Goal: Information Seeking & Learning: Learn about a topic

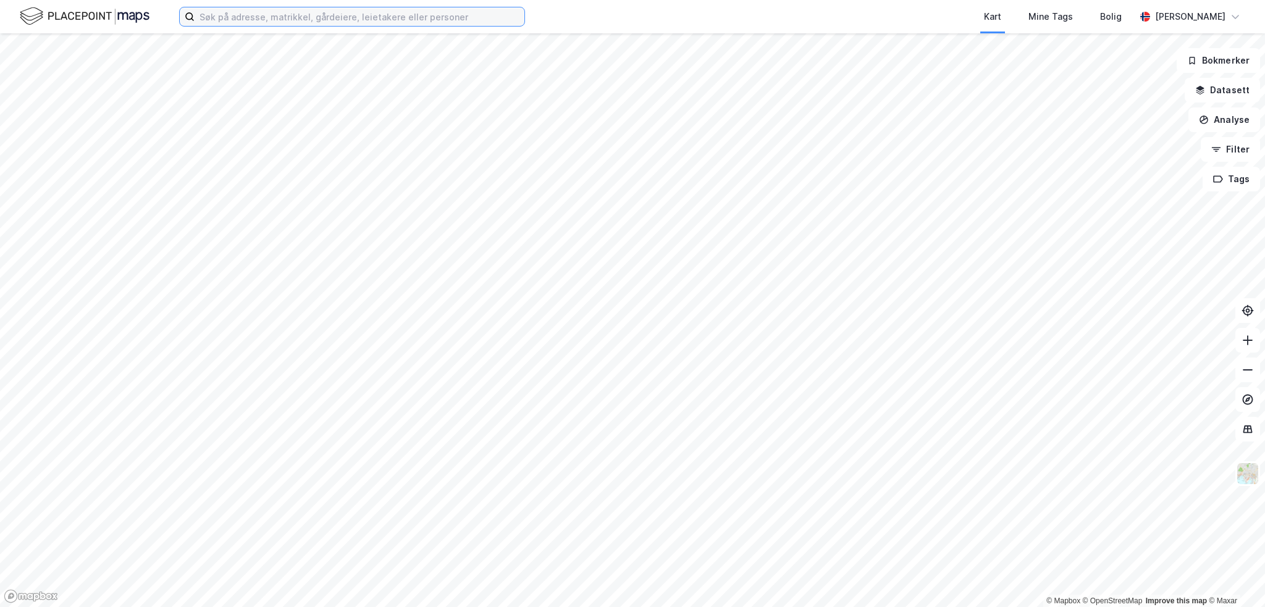
click at [246, 10] on input at bounding box center [360, 16] width 330 height 19
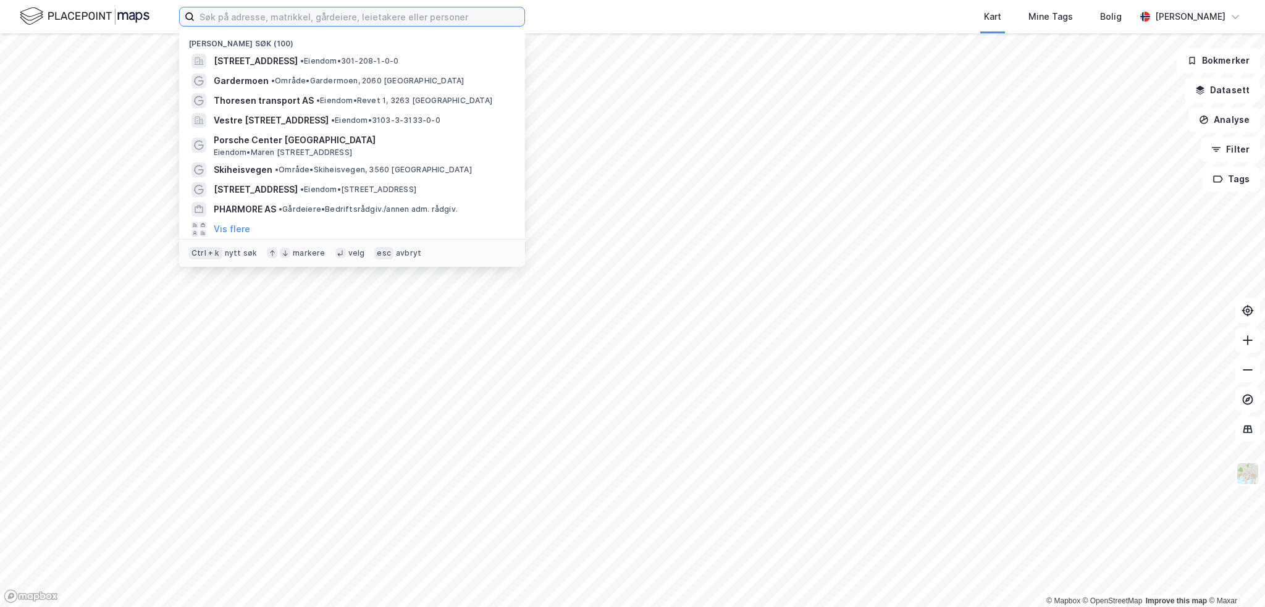
paste input "Glitra AS"
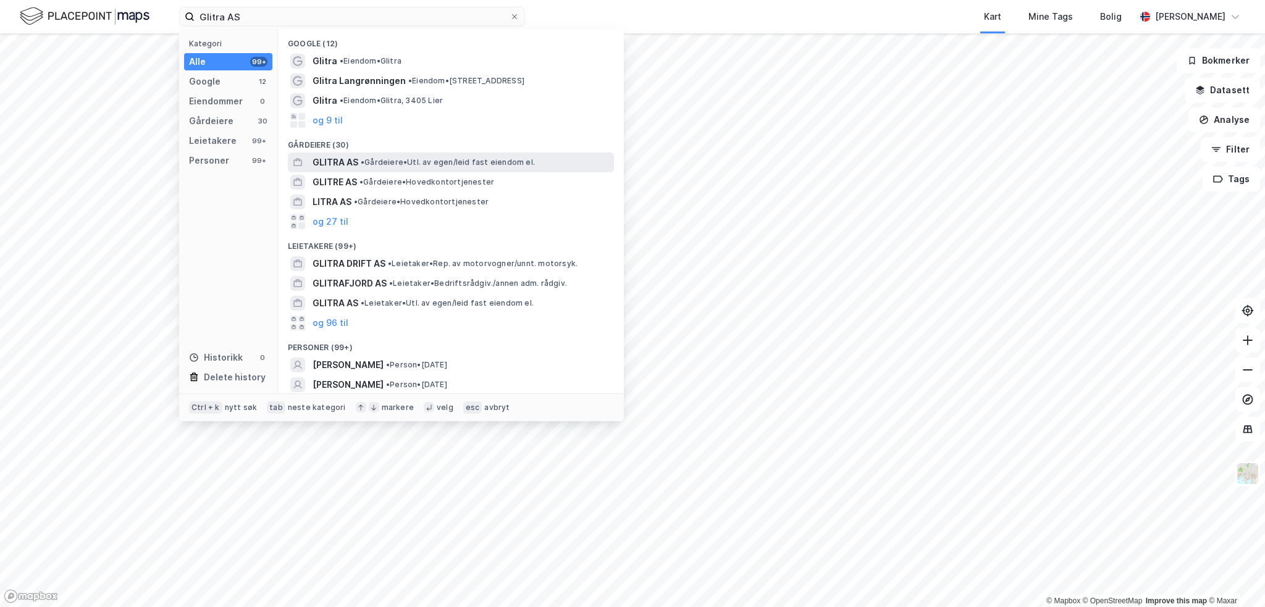
click at [386, 161] on span "• Gårdeiere • Utl. av egen/leid fast eiendom el." at bounding box center [448, 162] width 174 height 10
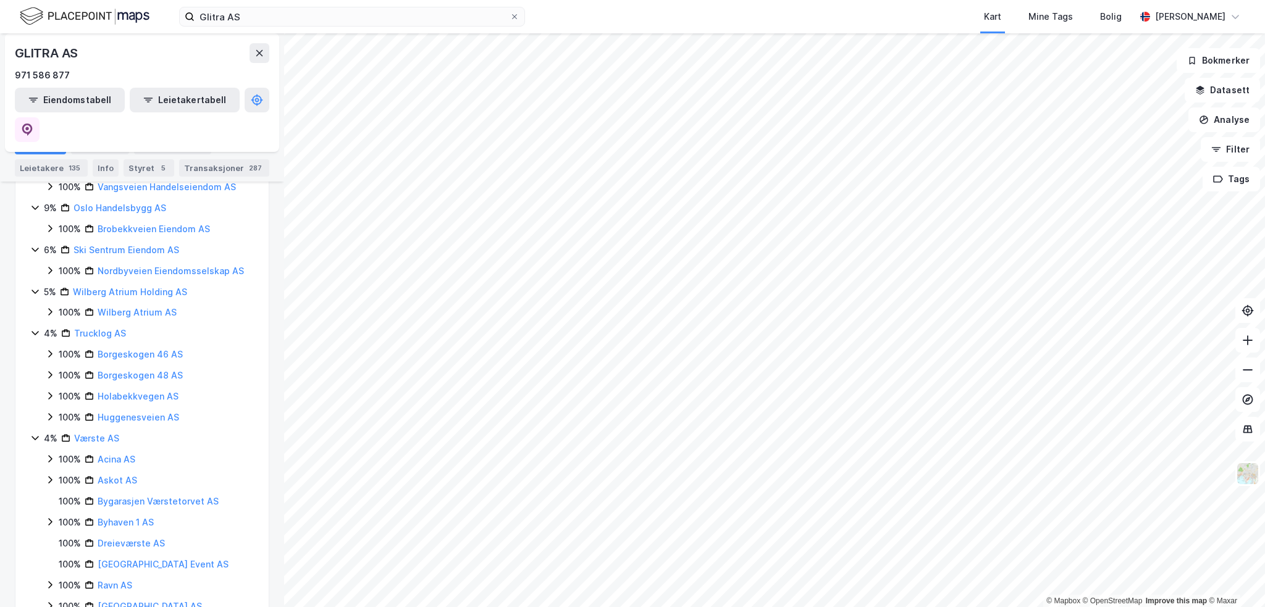
scroll to position [494, 0]
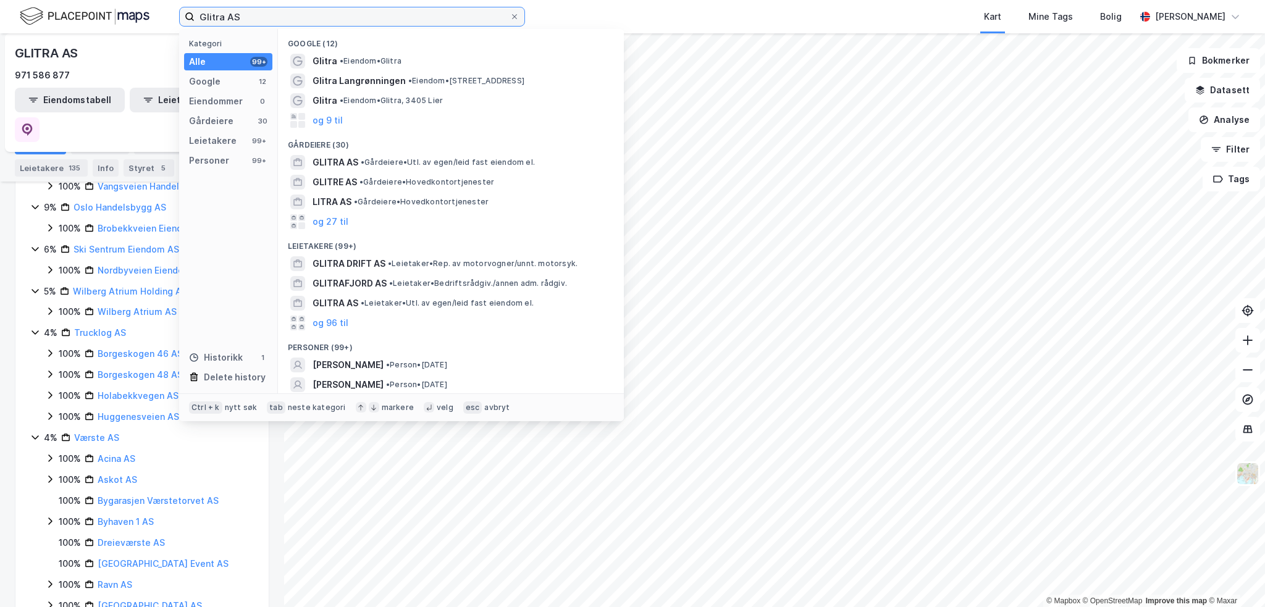
drag, startPoint x: 274, startPoint y: 19, endPoint x: 93, endPoint y: 11, distance: 181.1
click at [102, 14] on div "Glitra AS Kategori Alle 99+ Google 12 Eiendommer 0 Gårdeiere 30 Leietakere 99+ …" at bounding box center [632, 16] width 1265 height 33
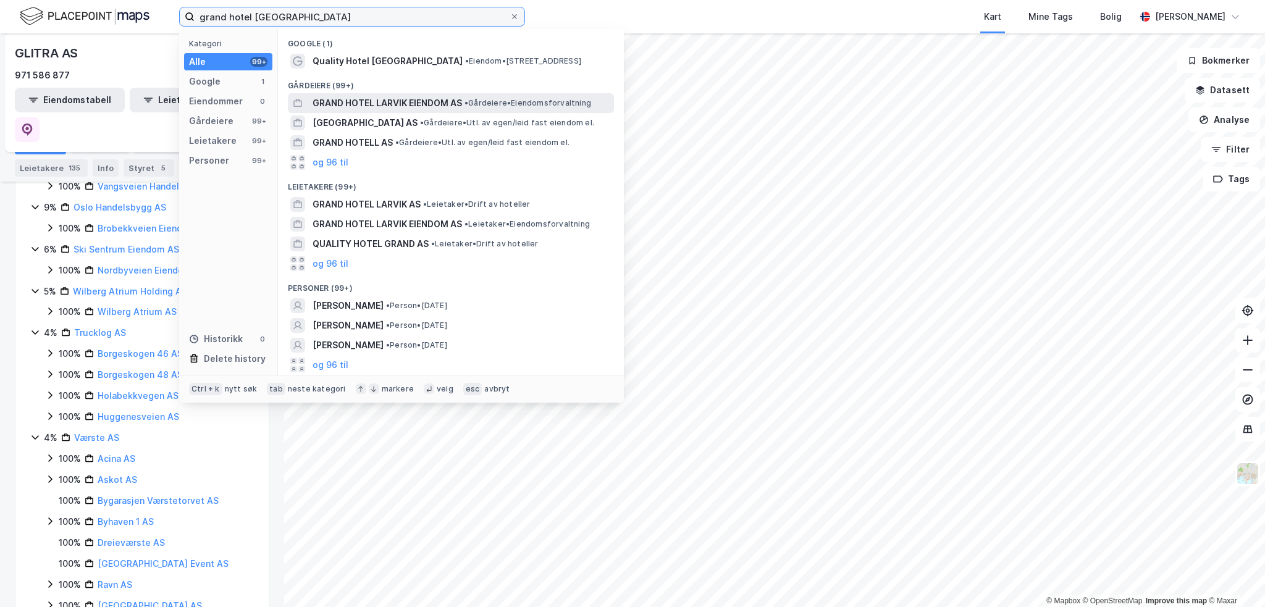
type input "grand hotel [GEOGRAPHIC_DATA]"
click at [356, 104] on span "GRAND HOTEL LARVIK EIENDOM AS" at bounding box center [386, 103] width 149 height 15
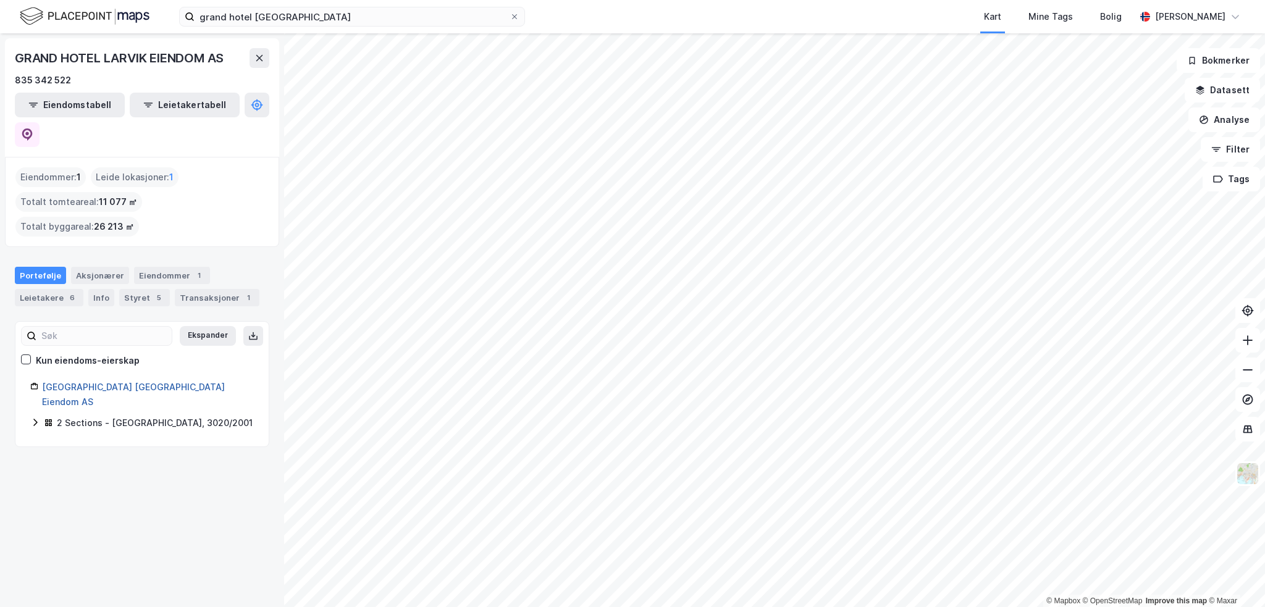
click at [111, 382] on link "[GEOGRAPHIC_DATA] [GEOGRAPHIC_DATA] Eiendom AS" at bounding box center [133, 394] width 183 height 25
click at [40, 122] on button at bounding box center [27, 134] width 25 height 25
click at [138, 382] on link "[GEOGRAPHIC_DATA] [GEOGRAPHIC_DATA] Eiendom AS" at bounding box center [133, 394] width 183 height 25
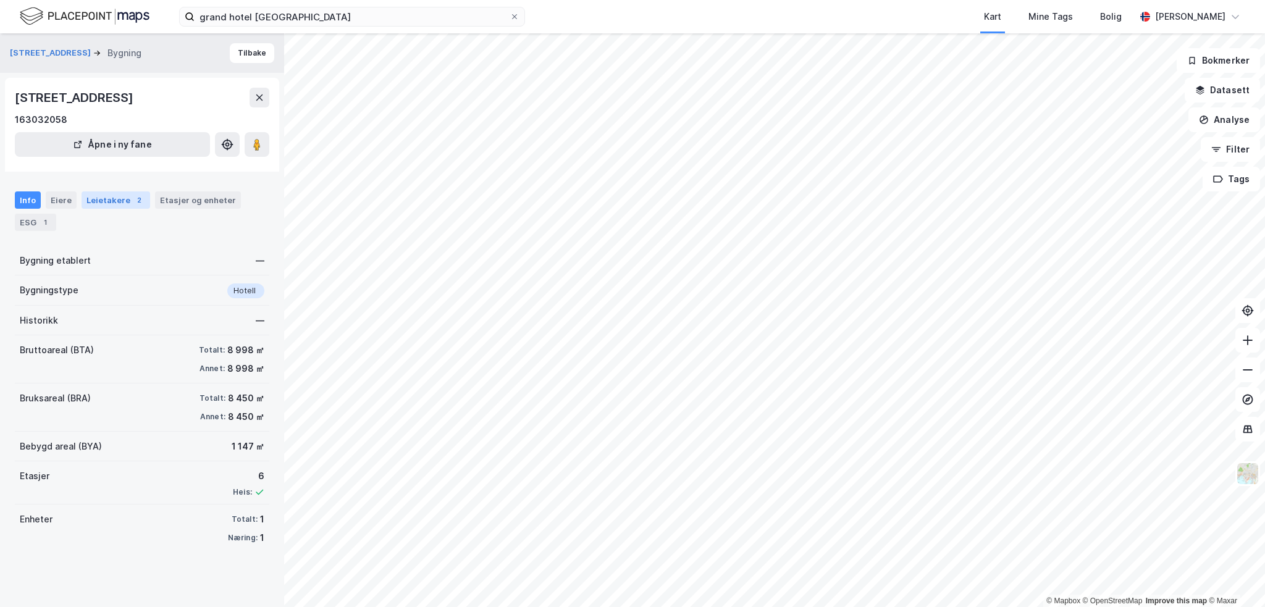
click at [106, 193] on div "Leietakere 2" at bounding box center [116, 199] width 69 height 17
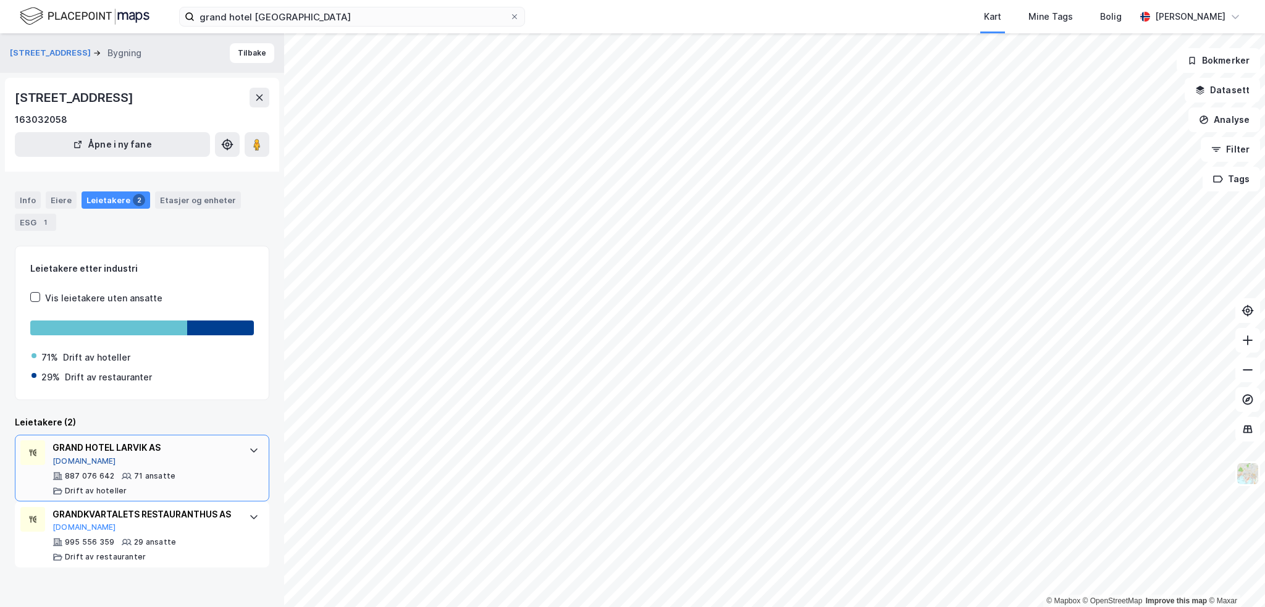
click at [64, 461] on button "[DOMAIN_NAME]" at bounding box center [84, 461] width 64 height 10
